Goal: Information Seeking & Learning: Learn about a topic

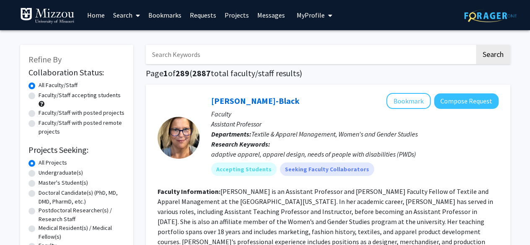
click at [85, 96] on label "Faculty/Staff accepting students" at bounding box center [80, 95] width 82 height 9
click at [44, 96] on input "Faculty/Staff accepting students" at bounding box center [41, 93] width 5 height 5
radio input "true"
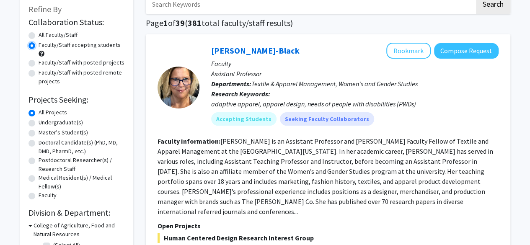
scroll to position [56, 0]
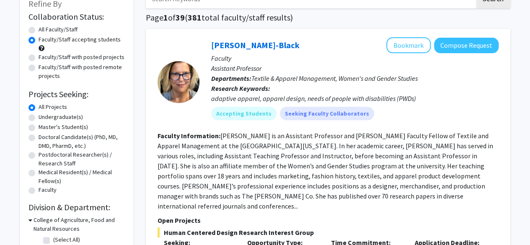
click at [62, 119] on label "Undergraduate(s)" at bounding box center [61, 117] width 44 height 9
click at [44, 118] on input "Undergraduate(s)" at bounding box center [41, 115] width 5 height 5
radio input "true"
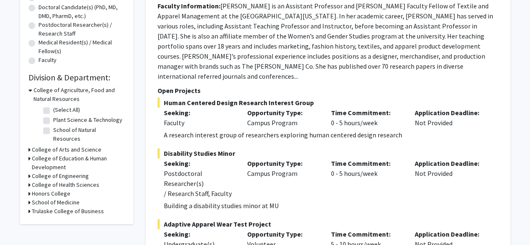
scroll to position [187, 0]
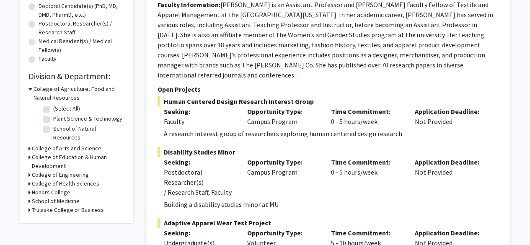
click at [32, 144] on h3 "College of Arts and Science" at bounding box center [67, 148] width 70 height 9
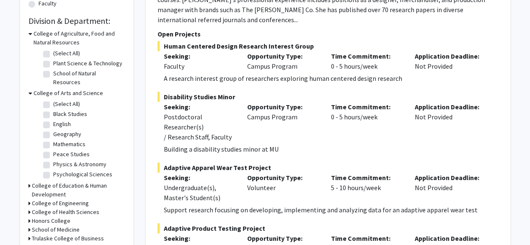
scroll to position [246, 0]
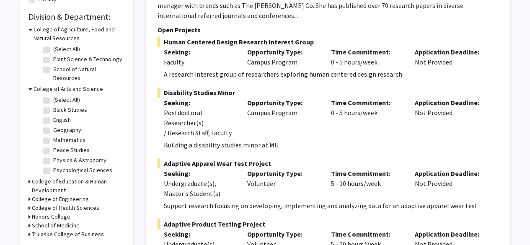
click at [76, 166] on label "Psychological Sciences" at bounding box center [82, 170] width 59 height 9
click at [59, 166] on input "Psychological Sciences" at bounding box center [55, 168] width 5 height 5
checkbox input "true"
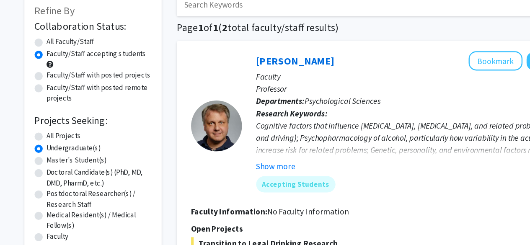
scroll to position [50, 0]
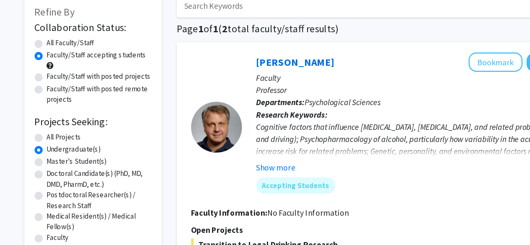
click at [235, 135] on button "Show more" at bounding box center [227, 138] width 32 height 10
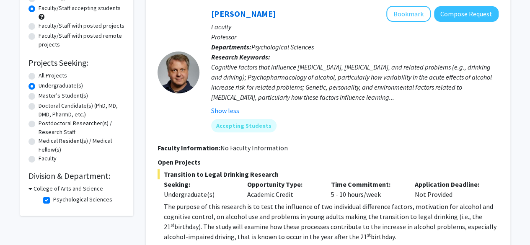
scroll to position [88, 0]
click at [48, 73] on label "All Projects" at bounding box center [53, 75] width 28 height 9
click at [44, 73] on input "All Projects" at bounding box center [41, 73] width 5 height 5
radio input "true"
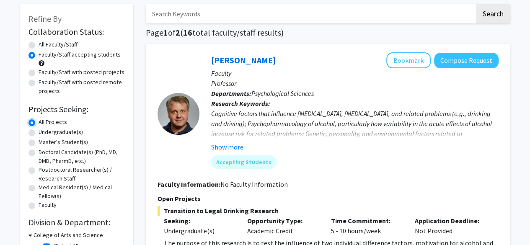
scroll to position [42, 0]
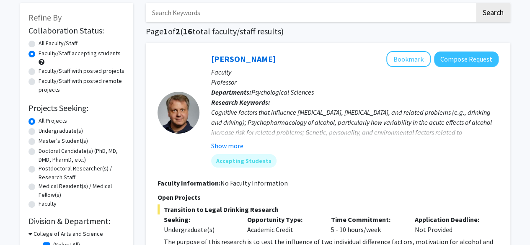
click at [68, 129] on label "Undergraduate(s)" at bounding box center [61, 131] width 44 height 9
click at [44, 129] on input "Undergraduate(s)" at bounding box center [41, 129] width 5 height 5
radio input "true"
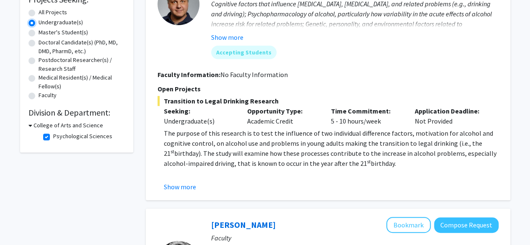
scroll to position [171, 0]
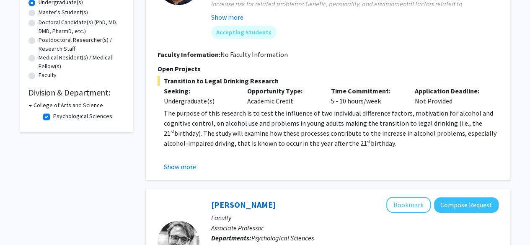
click at [53, 120] on label "Psychological Sciences" at bounding box center [82, 116] width 59 height 9
click at [53, 117] on input "Psychological Sciences" at bounding box center [55, 114] width 5 height 5
checkbox input "false"
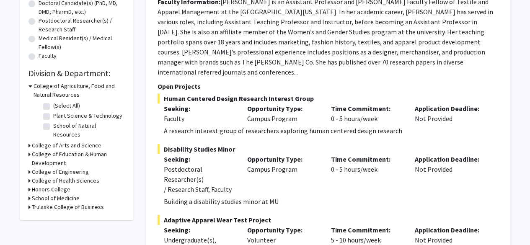
scroll to position [190, 0]
click at [36, 202] on h3 "Trulaske College of Business" at bounding box center [68, 206] width 72 height 9
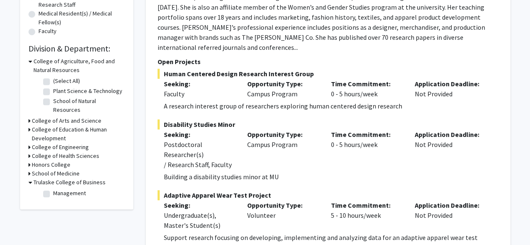
scroll to position [219, 0]
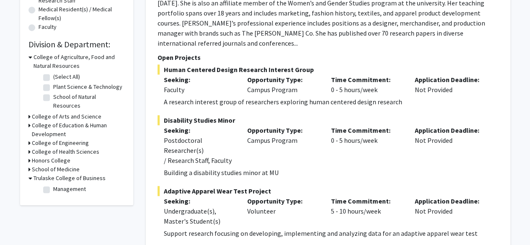
click at [39, 165] on h3 "School of Medicine" at bounding box center [56, 169] width 48 height 9
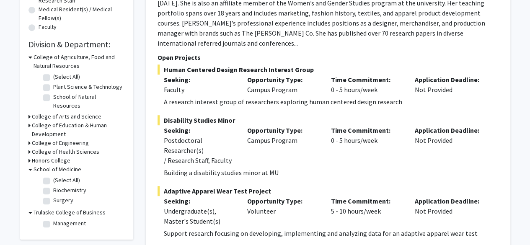
click at [53, 176] on label "(Select All)" at bounding box center [66, 180] width 27 height 9
click at [53, 176] on input "(Select All)" at bounding box center [55, 178] width 5 height 5
checkbox input "true"
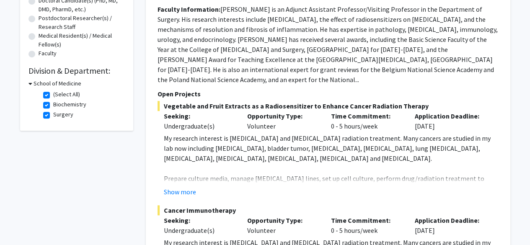
scroll to position [192, 0]
click at [53, 93] on label "(Select All)" at bounding box center [66, 95] width 27 height 9
click at [53, 93] on input "(Select All)" at bounding box center [55, 93] width 5 height 5
checkbox input "false"
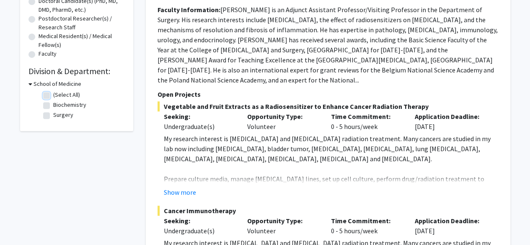
checkbox input "false"
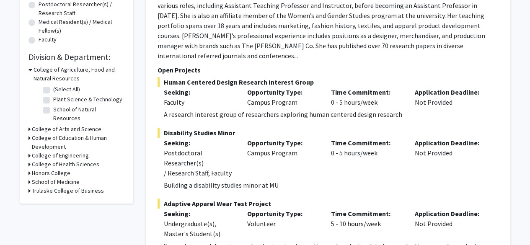
scroll to position [207, 0]
click at [30, 133] on div "College of Education & Human Development" at bounding box center [76, 142] width 96 height 18
click at [35, 133] on h3 "College of Education & Human Development" at bounding box center [78, 142] width 93 height 18
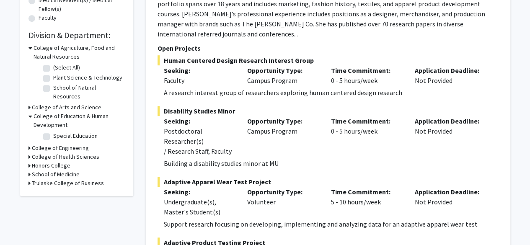
scroll to position [228, 0]
click at [43, 152] on h3 "College of Health Sciences" at bounding box center [65, 156] width 67 height 9
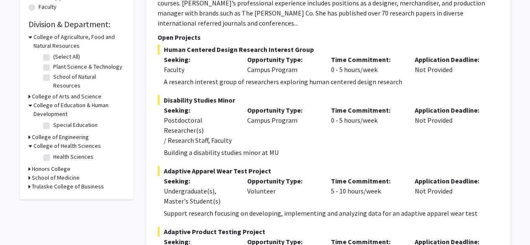
scroll to position [239, 0]
click at [53, 152] on label "Health Sciences" at bounding box center [73, 156] width 40 height 9
click at [53, 152] on input "Health Sciences" at bounding box center [55, 154] width 5 height 5
checkbox input "true"
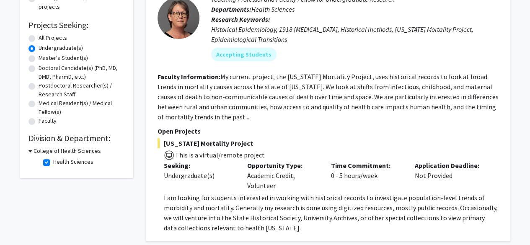
scroll to position [124, 0]
click at [53, 163] on label "Health Sciences" at bounding box center [73, 162] width 40 height 9
click at [53, 163] on input "Health Sciences" at bounding box center [55, 160] width 5 height 5
checkbox input "false"
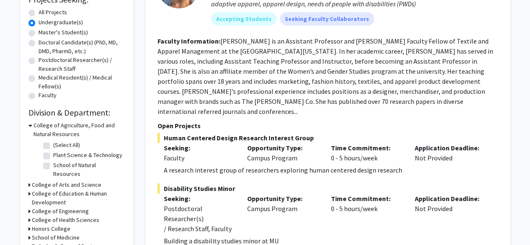
scroll to position [199, 0]
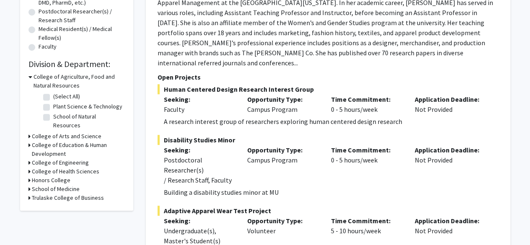
click at [36, 176] on h3 "Honors College" at bounding box center [51, 180] width 39 height 9
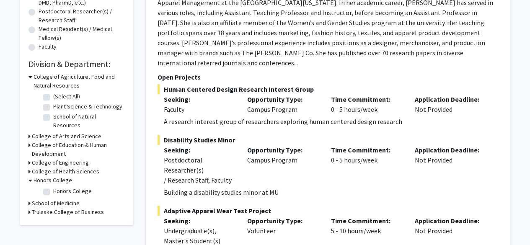
click at [53, 187] on label "Honors College" at bounding box center [72, 191] width 39 height 9
click at [53, 187] on input "Honors College" at bounding box center [55, 189] width 5 height 5
checkbox input "true"
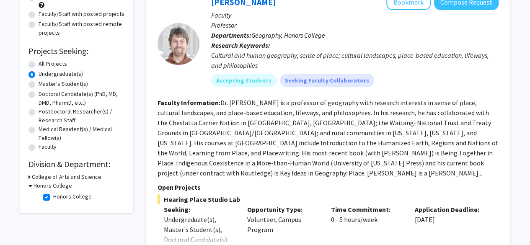
scroll to position [99, 0]
click at [53, 199] on label "Honors College" at bounding box center [72, 196] width 39 height 9
click at [53, 197] on input "Honors College" at bounding box center [55, 194] width 5 height 5
checkbox input "false"
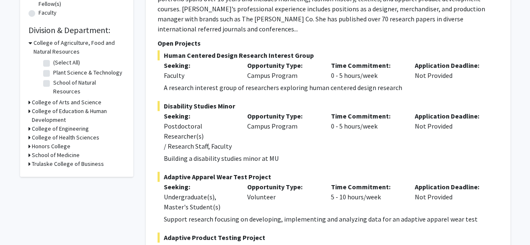
scroll to position [233, 0]
click at [53, 98] on h3 "College of Arts and Science" at bounding box center [67, 102] width 70 height 9
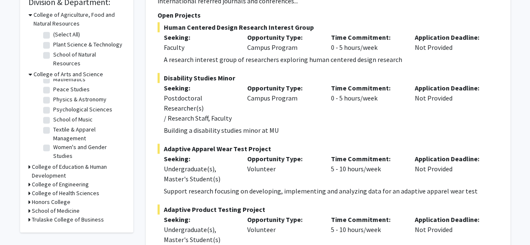
scroll to position [263, 0]
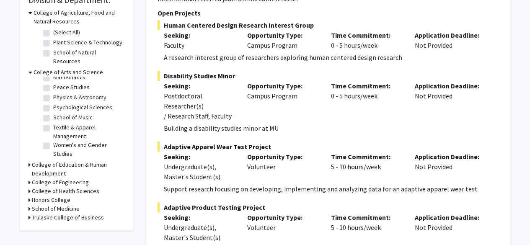
click at [53, 113] on label "School of Music" at bounding box center [72, 117] width 39 height 9
click at [53, 113] on input "School of Music" at bounding box center [55, 115] width 5 height 5
checkbox input "true"
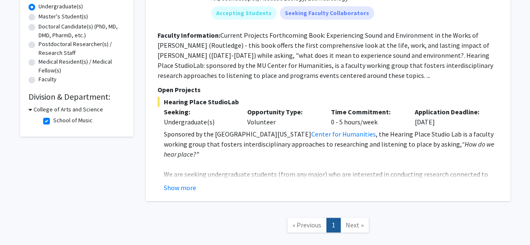
scroll to position [169, 0]
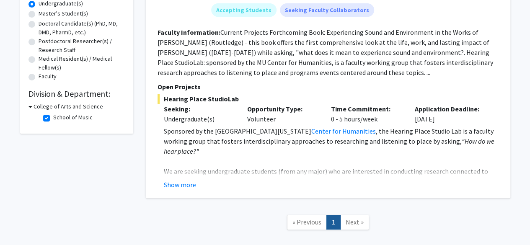
click at [259, 166] on p "We are seeking undergraduate students (from any major) who are interested in co…" at bounding box center [331, 191] width 335 height 50
click at [189, 183] on button "Show more" at bounding box center [180, 185] width 32 height 10
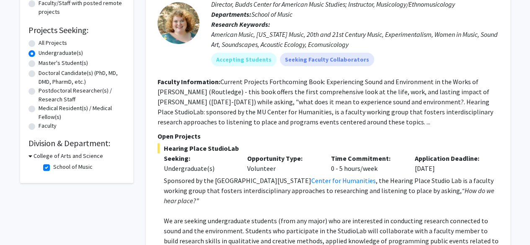
scroll to position [0, 0]
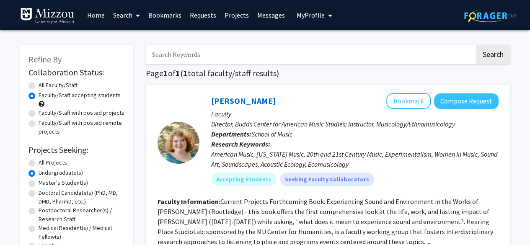
click at [238, 57] on input "Search Keywords" at bounding box center [310, 54] width 329 height 19
type input "[MEDICAL_DATA]"
click at [476, 45] on button "Search" at bounding box center [493, 54] width 34 height 19
radio input "true"
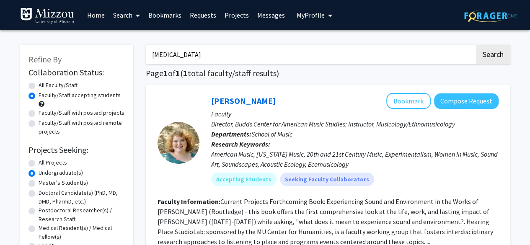
checkbox input "false"
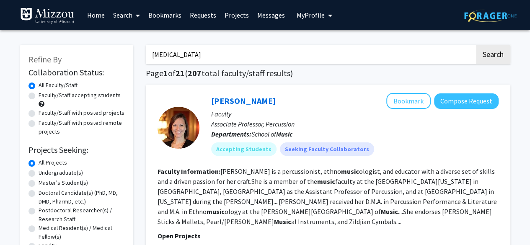
click at [171, 18] on link "Bookmarks" at bounding box center [164, 14] width 41 height 29
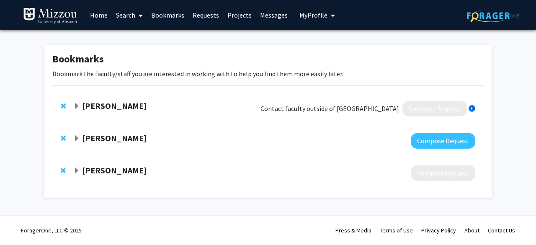
click at [109, 103] on strong "[PERSON_NAME]" at bounding box center [114, 106] width 65 height 10
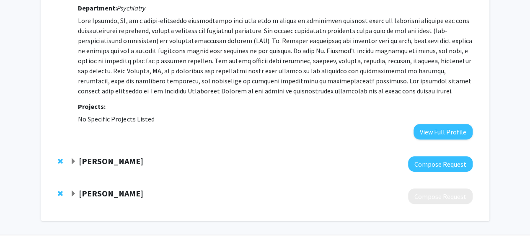
scroll to position [136, 0]
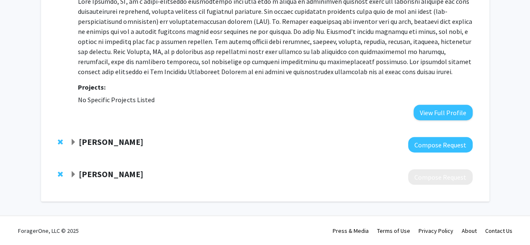
click at [111, 139] on strong "[PERSON_NAME]" at bounding box center [111, 142] width 65 height 10
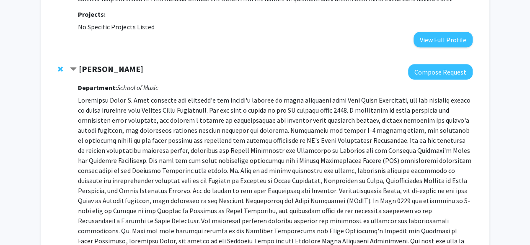
scroll to position [211, 0]
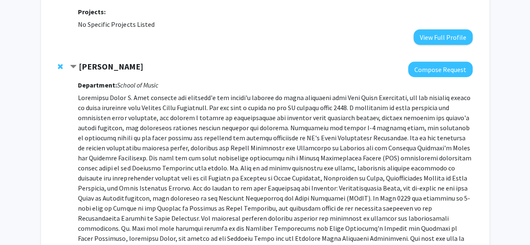
click at [95, 66] on strong "[PERSON_NAME]" at bounding box center [111, 66] width 65 height 10
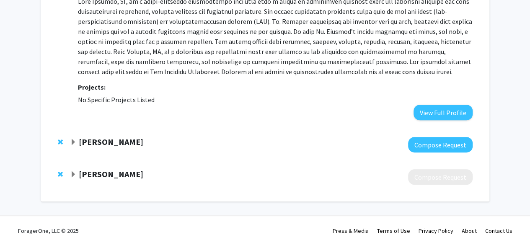
click at [97, 137] on strong "[PERSON_NAME]" at bounding box center [111, 142] width 65 height 10
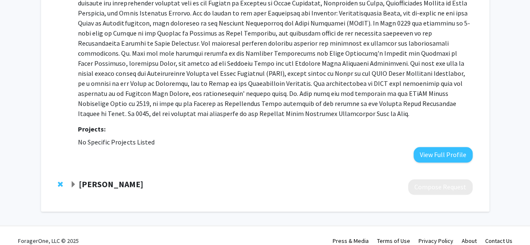
scroll to position [396, 0]
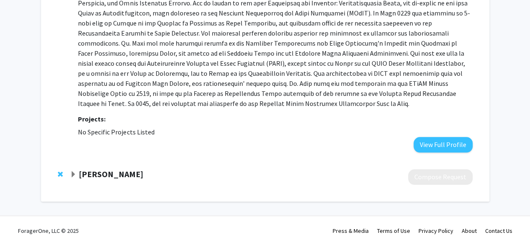
drag, startPoint x: 434, startPoint y: 141, endPoint x: 215, endPoint y: 127, distance: 219.2
click at [215, 127] on fg-project-list "No Specific Projects Listed" at bounding box center [275, 132] width 394 height 10
click at [462, 148] on button "View Full Profile" at bounding box center [443, 145] width 59 height 16
click at [100, 171] on strong "[PERSON_NAME]" at bounding box center [111, 174] width 65 height 10
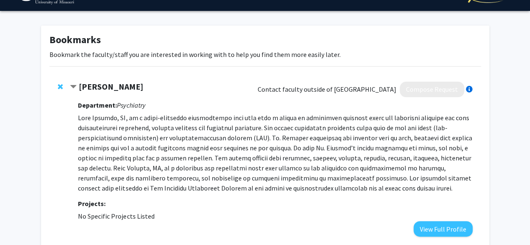
scroll to position [0, 0]
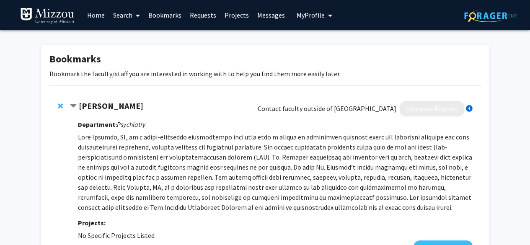
click at [120, 14] on link "Search" at bounding box center [126, 14] width 35 height 29
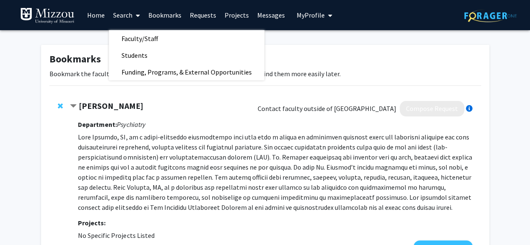
click at [128, 41] on span "Faculty/Staff" at bounding box center [140, 38] width 62 height 17
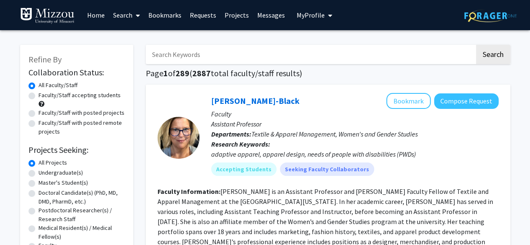
click at [312, 10] on button "My Profile" at bounding box center [314, 15] width 41 height 30
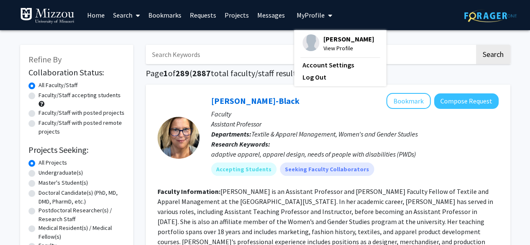
click at [314, 40] on img at bounding box center [311, 42] width 17 height 17
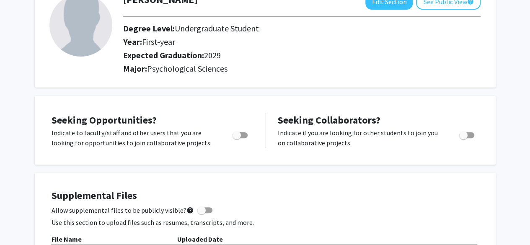
scroll to position [62, 0]
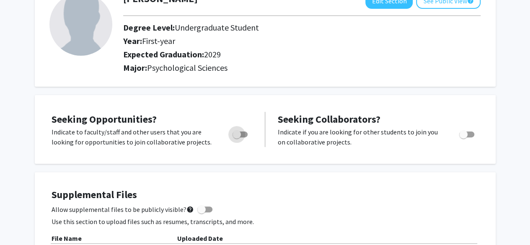
click at [241, 131] on span "Toggle" at bounding box center [237, 134] width 8 height 8
click at [237, 137] on input "Are you actively seeking opportunities?" at bounding box center [236, 137] width 0 height 0
checkbox input "true"
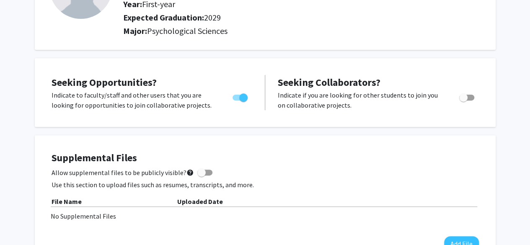
scroll to position [100, 0]
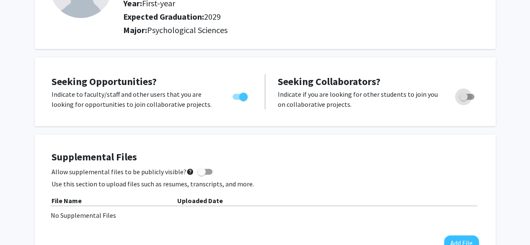
click at [463, 96] on span "Toggle" at bounding box center [463, 97] width 8 height 8
click at [463, 100] on input "Would you like to receive other student requests to work with you?" at bounding box center [463, 100] width 0 height 0
click at [463, 96] on span "Toggle" at bounding box center [466, 97] width 15 height 6
click at [463, 100] on input "Would you like to receive other student requests to work with you?" at bounding box center [463, 100] width 0 height 0
checkbox input "false"
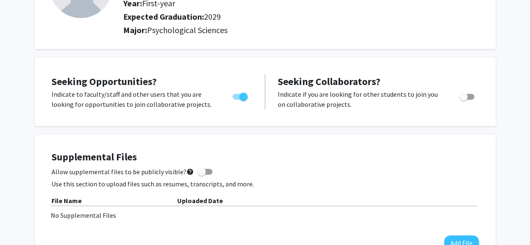
click at [358, 125] on div "Seeking Opportunities? Indicate to faculty/staff and other users that you are l…" at bounding box center [265, 91] width 461 height 69
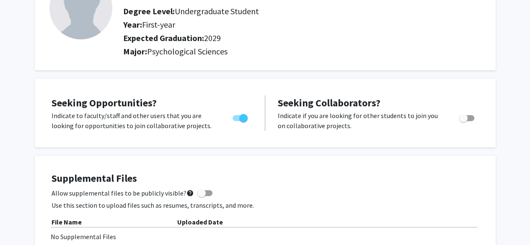
scroll to position [0, 0]
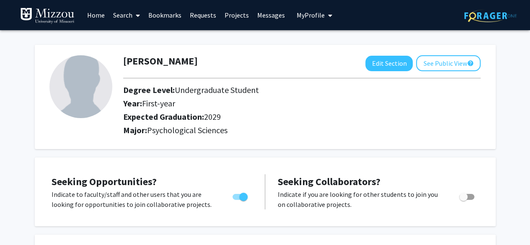
click at [140, 15] on icon at bounding box center [138, 15] width 4 height 7
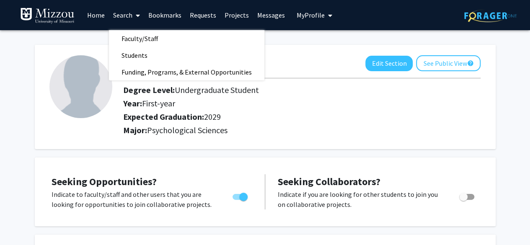
click at [145, 38] on span "Faculty/Staff" at bounding box center [140, 38] width 62 height 17
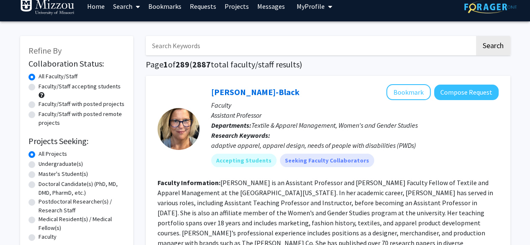
scroll to position [11, 0]
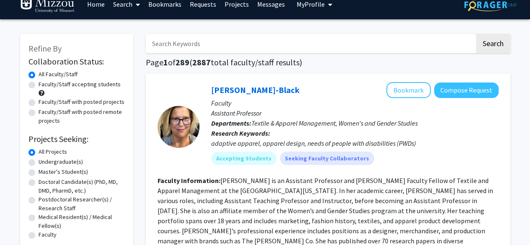
click at [54, 161] on label "Undergraduate(s)" at bounding box center [61, 162] width 44 height 9
click at [44, 161] on input "Undergraduate(s)" at bounding box center [41, 160] width 5 height 5
radio input "true"
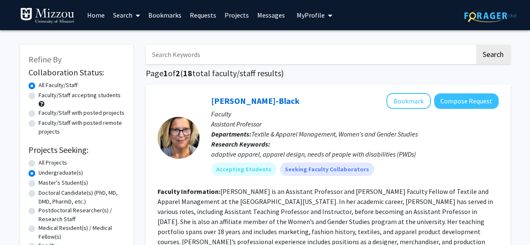
click at [98, 20] on link "Home" at bounding box center [96, 14] width 26 height 29
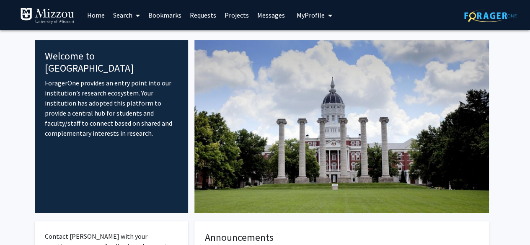
click at [239, 16] on link "Projects" at bounding box center [236, 14] width 33 height 29
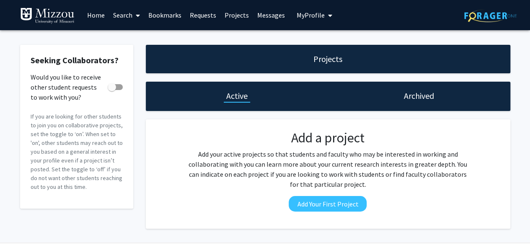
click at [170, 14] on link "Bookmarks" at bounding box center [164, 14] width 41 height 29
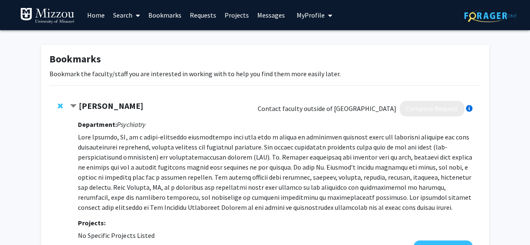
click at [126, 14] on link "Search" at bounding box center [126, 14] width 35 height 29
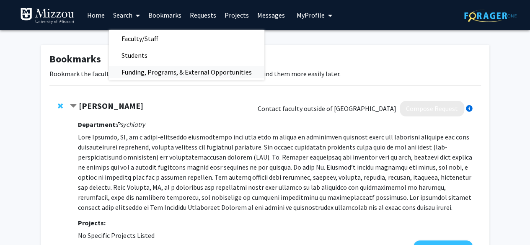
click at [175, 69] on span "Funding, Programs, & External Opportunities" at bounding box center [186, 72] width 155 height 17
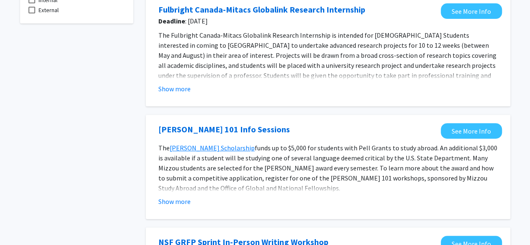
scroll to position [90, 0]
click at [182, 85] on button "Show more" at bounding box center [174, 88] width 32 height 10
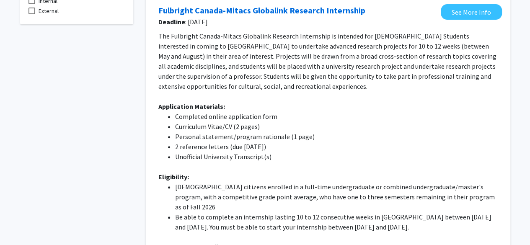
scroll to position [0, 0]
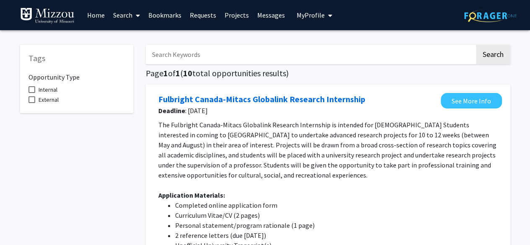
click at [134, 11] on span at bounding box center [136, 15] width 8 height 29
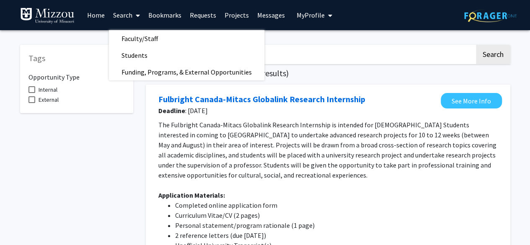
click at [131, 35] on span "Faculty/Staff" at bounding box center [140, 38] width 62 height 17
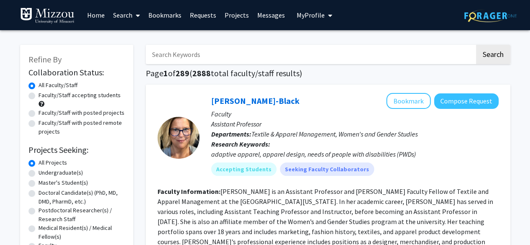
click at [124, 14] on link "Search" at bounding box center [126, 14] width 35 height 29
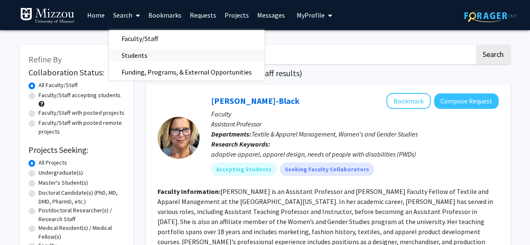
click at [140, 59] on span "Students" at bounding box center [134, 55] width 51 height 17
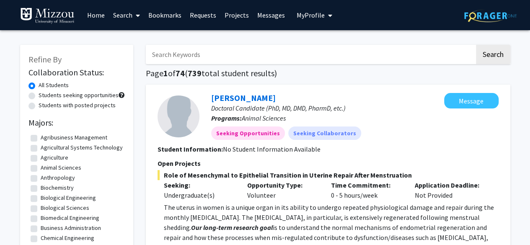
click at [104, 91] on label "Students seeking opportunities" at bounding box center [79, 95] width 80 height 9
click at [44, 91] on input "Students seeking opportunities" at bounding box center [41, 93] width 5 height 5
radio input "true"
click at [66, 84] on label "All Students" at bounding box center [54, 85] width 30 height 9
click at [44, 84] on input "All Students" at bounding box center [41, 83] width 5 height 5
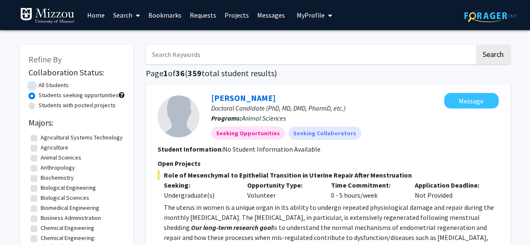
radio input "true"
click at [129, 18] on link "Search" at bounding box center [126, 14] width 35 height 29
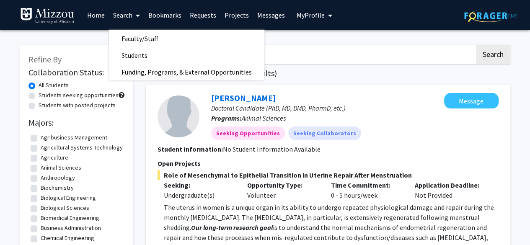
click at [134, 38] on span "Faculty/Staff" at bounding box center [140, 38] width 62 height 17
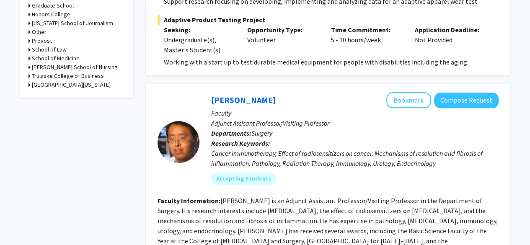
scroll to position [438, 0]
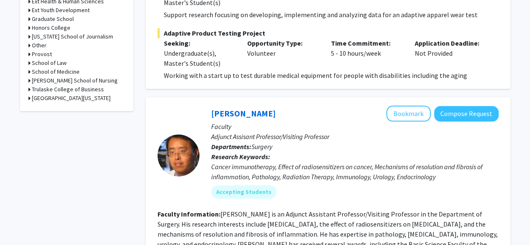
click at [65, 97] on h3 "[GEOGRAPHIC_DATA][US_STATE]" at bounding box center [71, 98] width 79 height 9
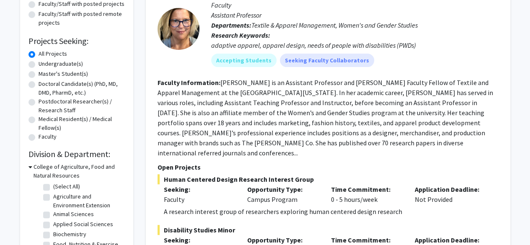
scroll to position [109, 0]
click at [59, 64] on label "Undergraduate(s)" at bounding box center [61, 64] width 44 height 9
click at [44, 64] on input "Undergraduate(s)" at bounding box center [41, 62] width 5 height 5
radio input "true"
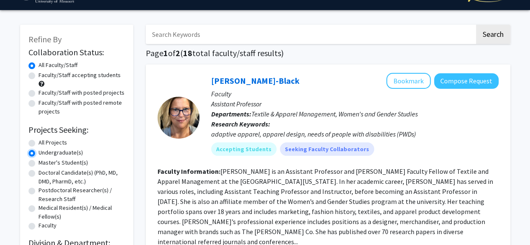
scroll to position [22, 0]
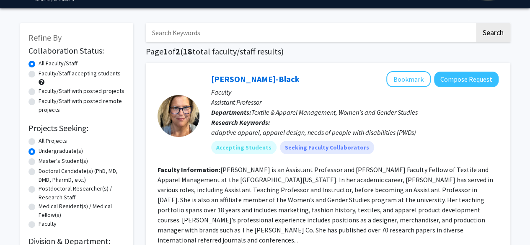
click at [63, 74] on label "Faculty/Staff accepting students" at bounding box center [80, 73] width 82 height 9
click at [44, 74] on input "Faculty/Staff accepting students" at bounding box center [41, 71] width 5 height 5
radio input "true"
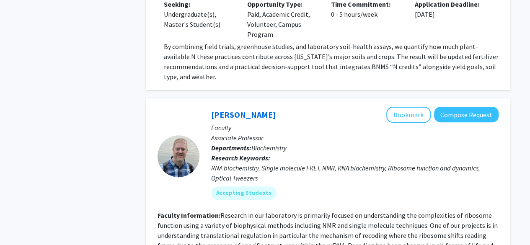
scroll to position [3265, 0]
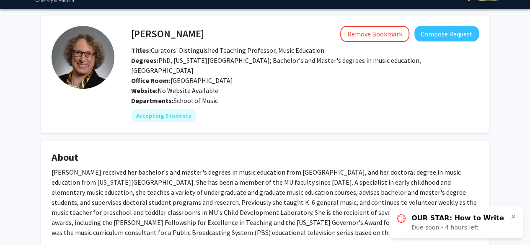
scroll to position [18, 0]
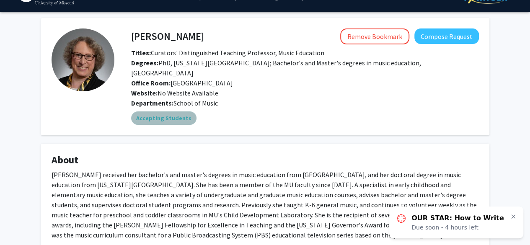
click at [173, 111] on mat-chip "Accepting Students" at bounding box center [163, 117] width 65 height 13
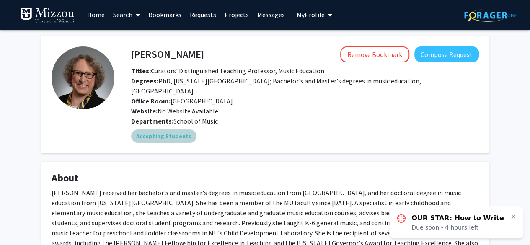
scroll to position [0, 0]
